Goal: Information Seeking & Learning: Learn about a topic

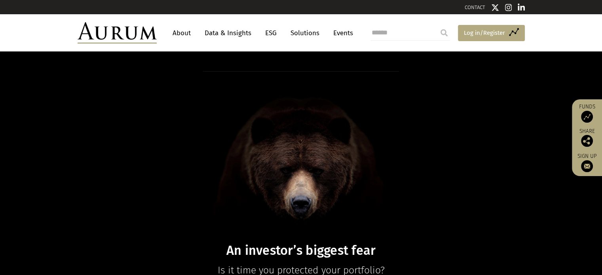
click at [481, 30] on span "Log in/Register" at bounding box center [484, 32] width 41 height 9
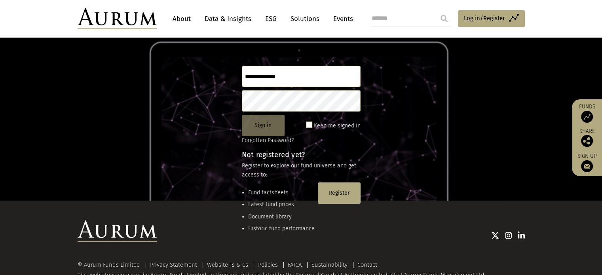
scroll to position [79, 0]
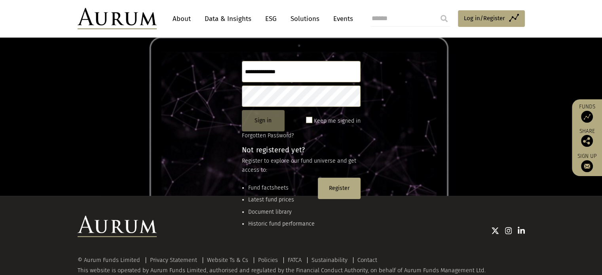
type input "**********"
click at [260, 120] on button "Sign in" at bounding box center [263, 120] width 43 height 21
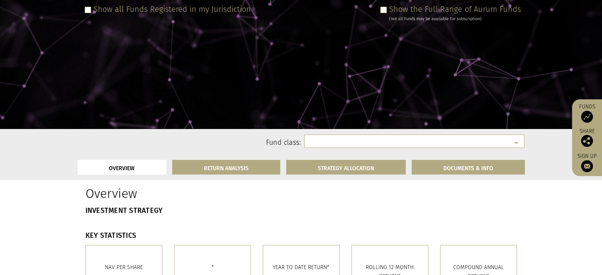
click at [310, 28] on div "Show all Funds Registered in my Jurisdiction Show the Full Range of Aurum Funds…" at bounding box center [301, 16] width 439 height 24
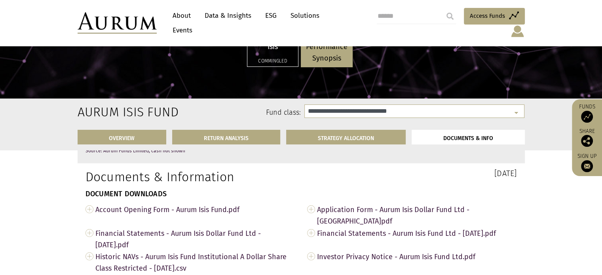
scroll to position [2335, 0]
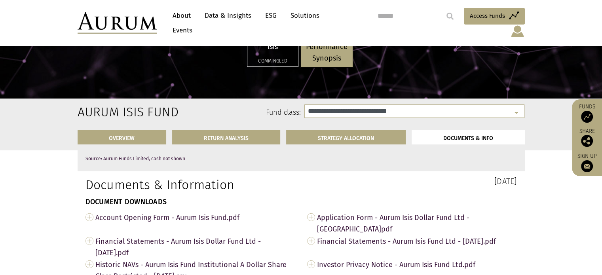
click at [270, 45] on p "Isis" at bounding box center [273, 46] width 40 height 11
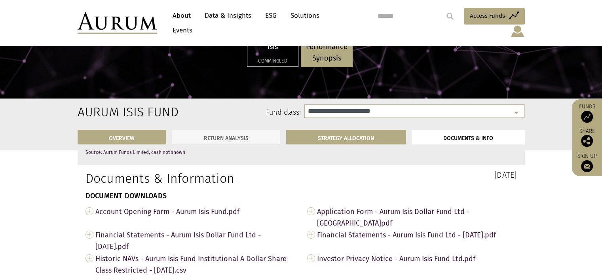
select select "**********"
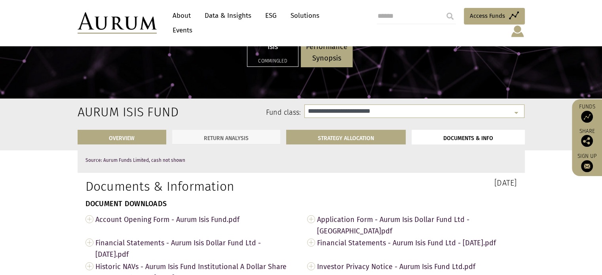
scroll to position [2580, 0]
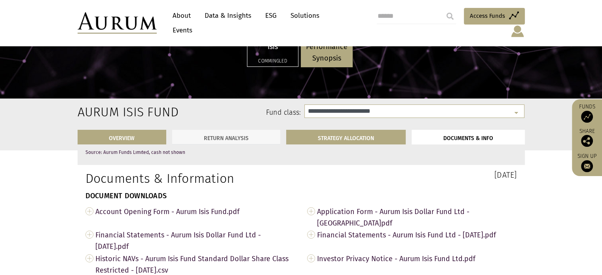
click at [212, 141] on link "RETURN ANALYSIS" at bounding box center [226, 137] width 108 height 15
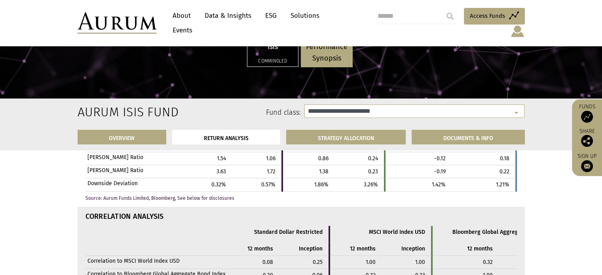
scroll to position [1791, 0]
